Goal: Transaction & Acquisition: Purchase product/service

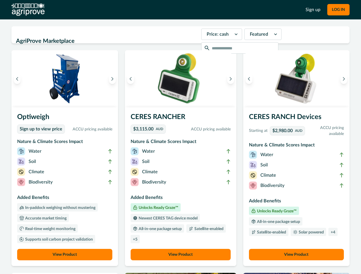
click at [338, 10] on button "LOG IN" at bounding box center [338, 9] width 22 height 11
click at [17, 79] on icon "Previous image" at bounding box center [17, 79] width 4 height 4
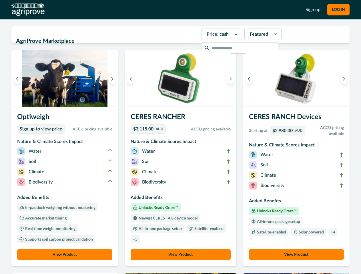
click at [114, 79] on icon "Next image" at bounding box center [112, 79] width 4 height 4
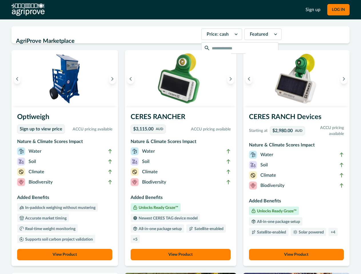
click at [65, 187] on li "Biodiversity" at bounding box center [64, 183] width 95 height 10
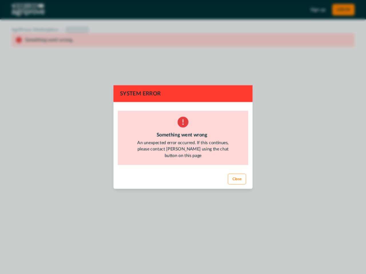
click at [65, 255] on div "System Error Something went wrong An unexpected error occurred. If this continu…" at bounding box center [183, 137] width 366 height 274
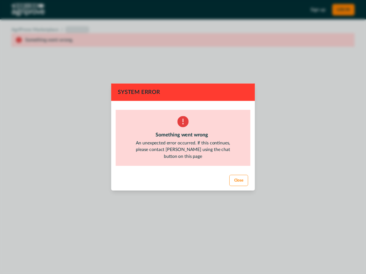
click at [132, 79] on div "System Error Something went wrong An unexpected error occurred. If this continu…" at bounding box center [183, 137] width 366 height 274
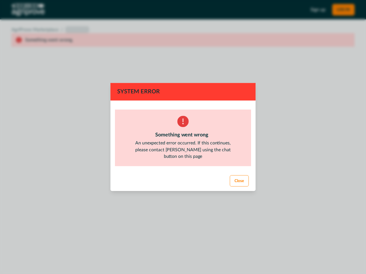
click at [229, 79] on div "System Error Something went wrong An unexpected error occurred. If this continu…" at bounding box center [183, 137] width 366 height 274
click at [180, 187] on footer "Close" at bounding box center [183, 181] width 146 height 21
click at [180, 255] on div "System Error Something went wrong An unexpected error occurred. If this continu…" at bounding box center [183, 137] width 366 height 274
click at [247, 79] on div "System Error Something went wrong An unexpected error occurred. If this continu…" at bounding box center [183, 137] width 366 height 274
